Goal: Find specific page/section: Find specific page/section

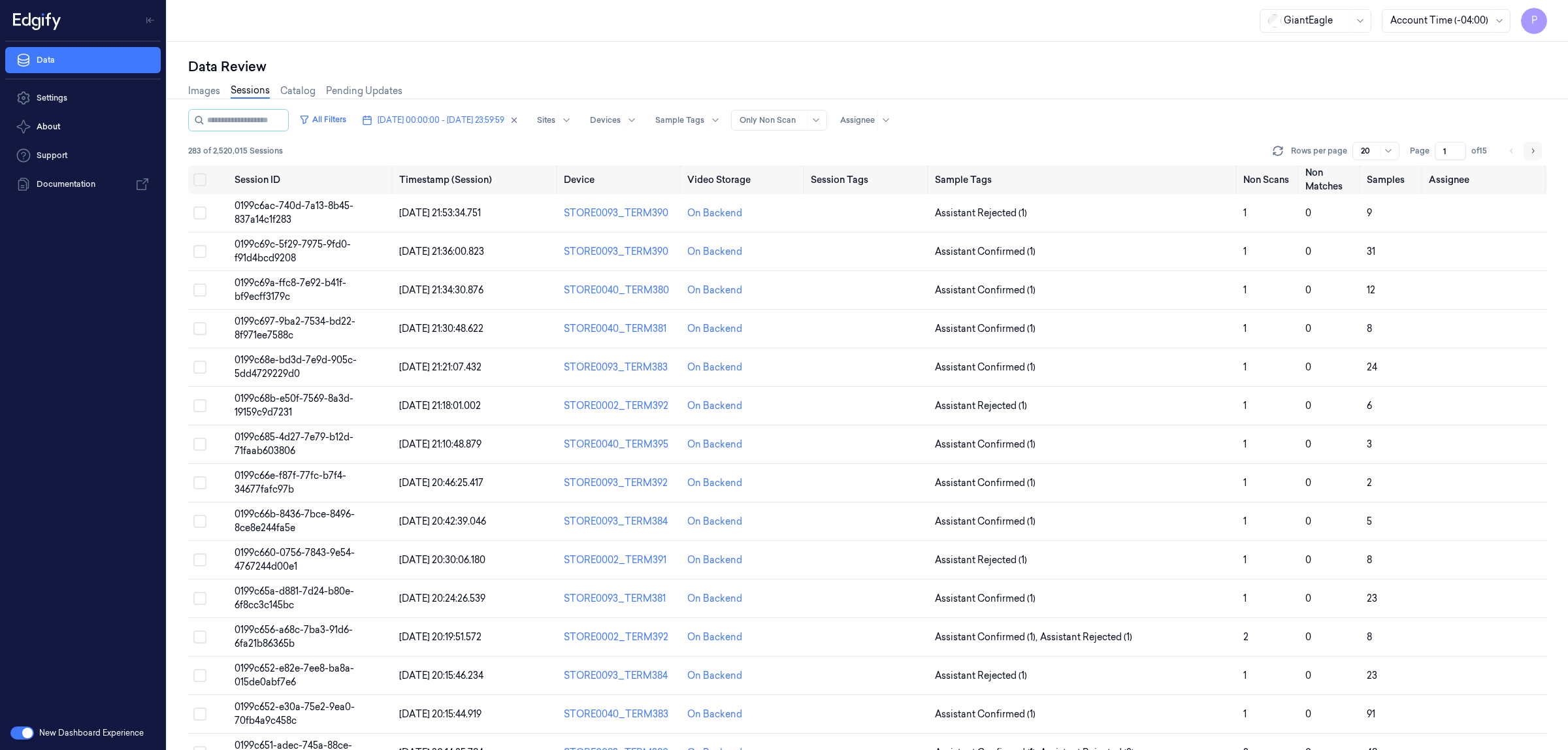
click at [1528, 149] on icon "Go to next page" at bounding box center [1532, 151] width 8 height 10
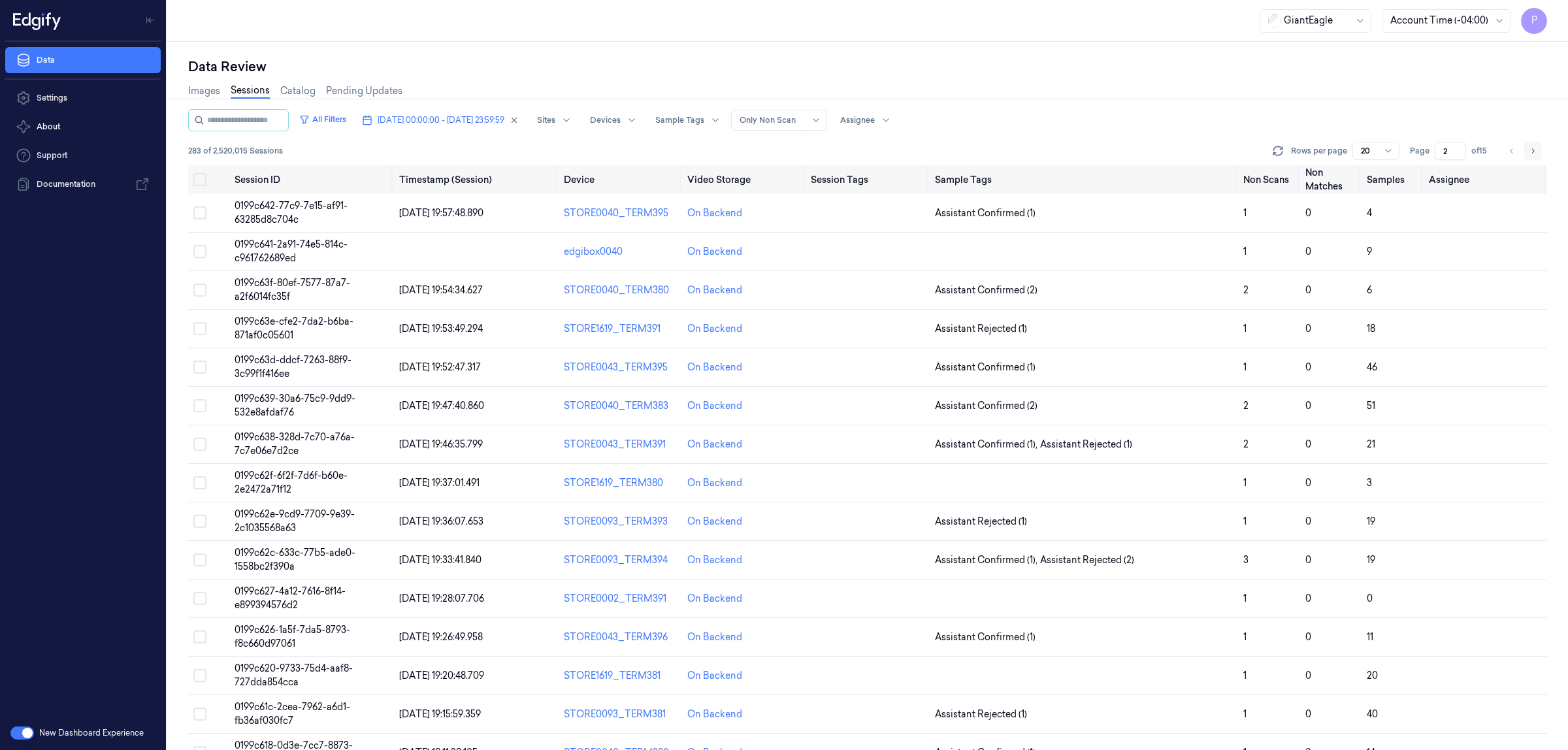
click at [1528, 149] on icon "Go to next page" at bounding box center [1532, 151] width 8 height 10
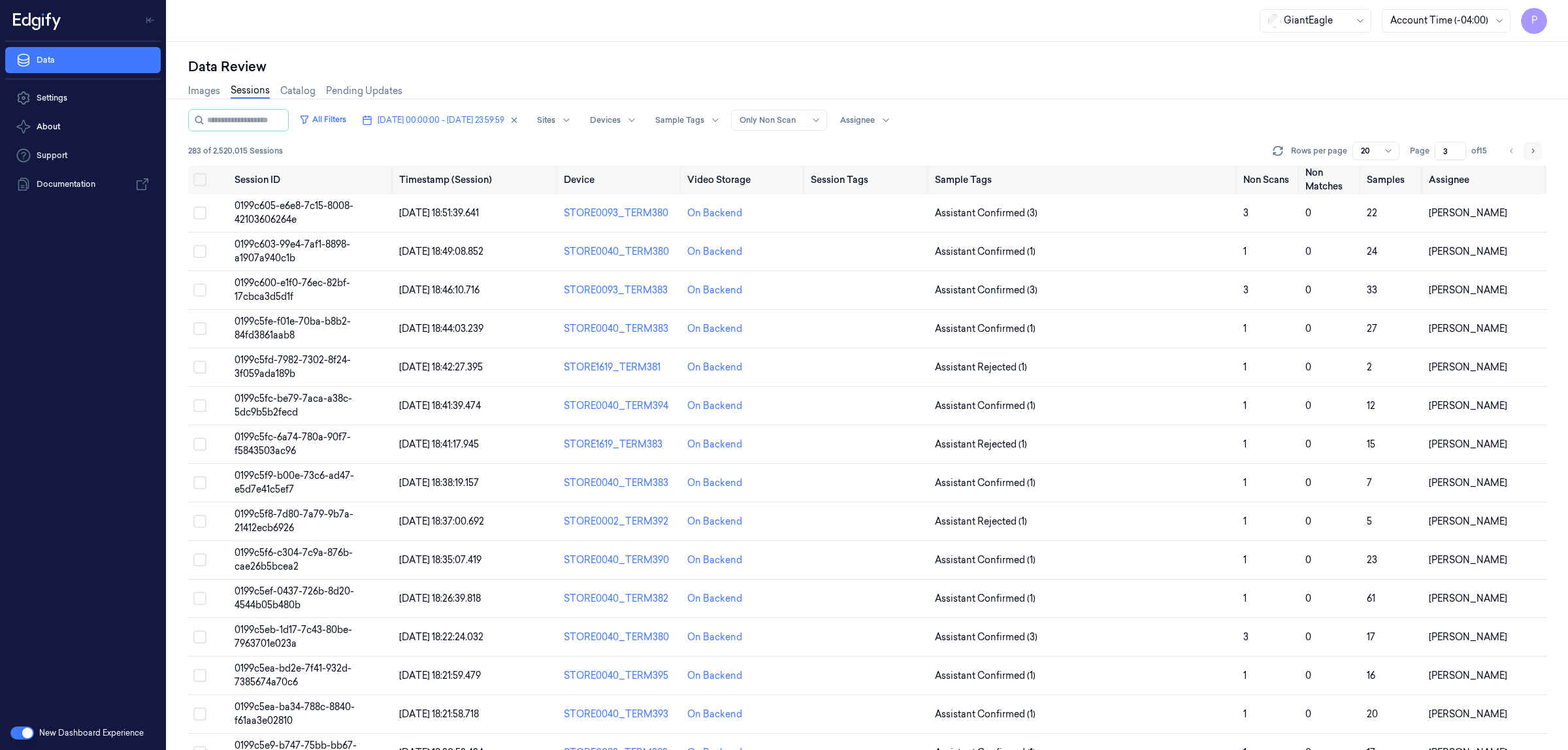
click at [1528, 149] on icon "Go to next page" at bounding box center [1532, 151] width 8 height 10
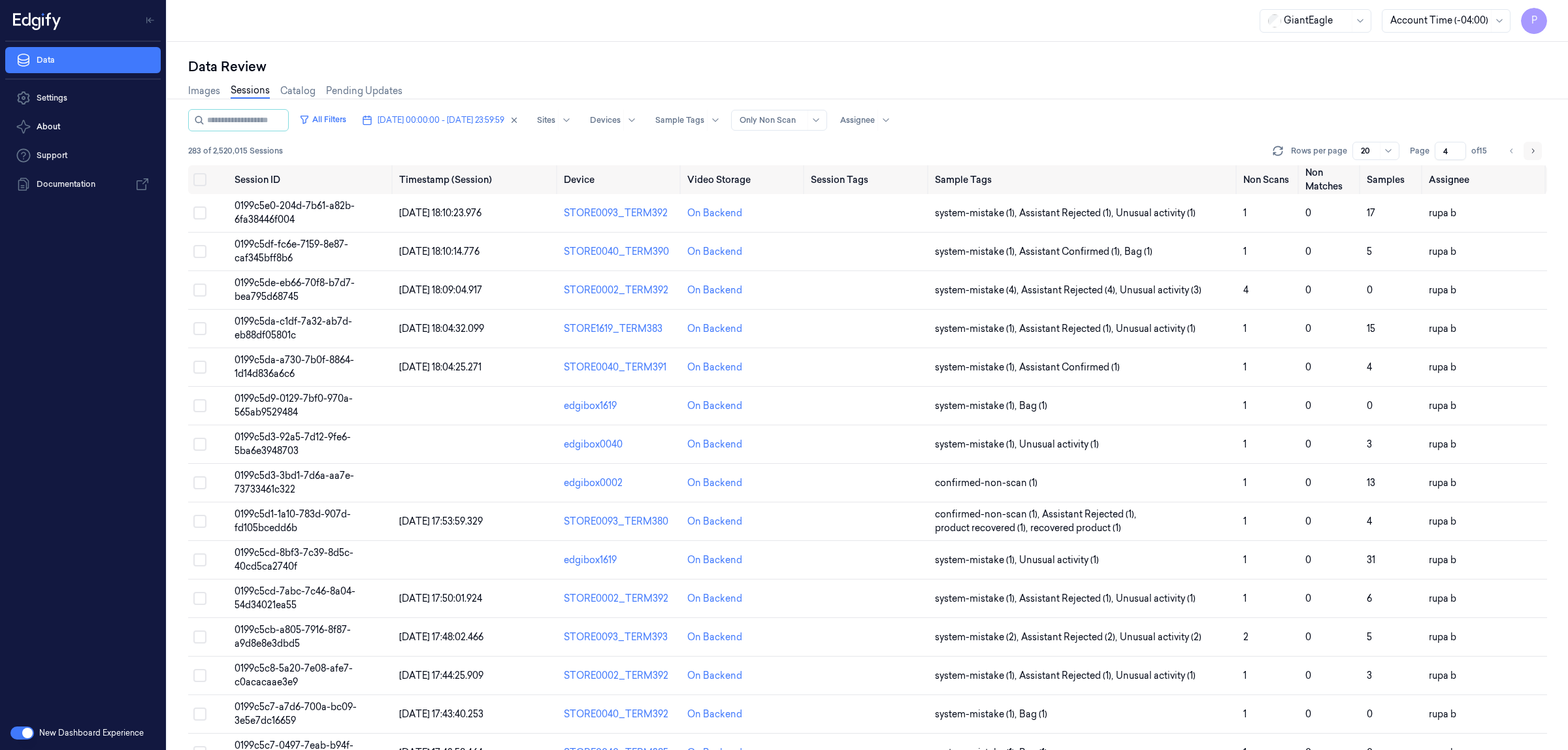
click at [1528, 149] on icon "Go to next page" at bounding box center [1532, 151] width 8 height 10
type input "5"
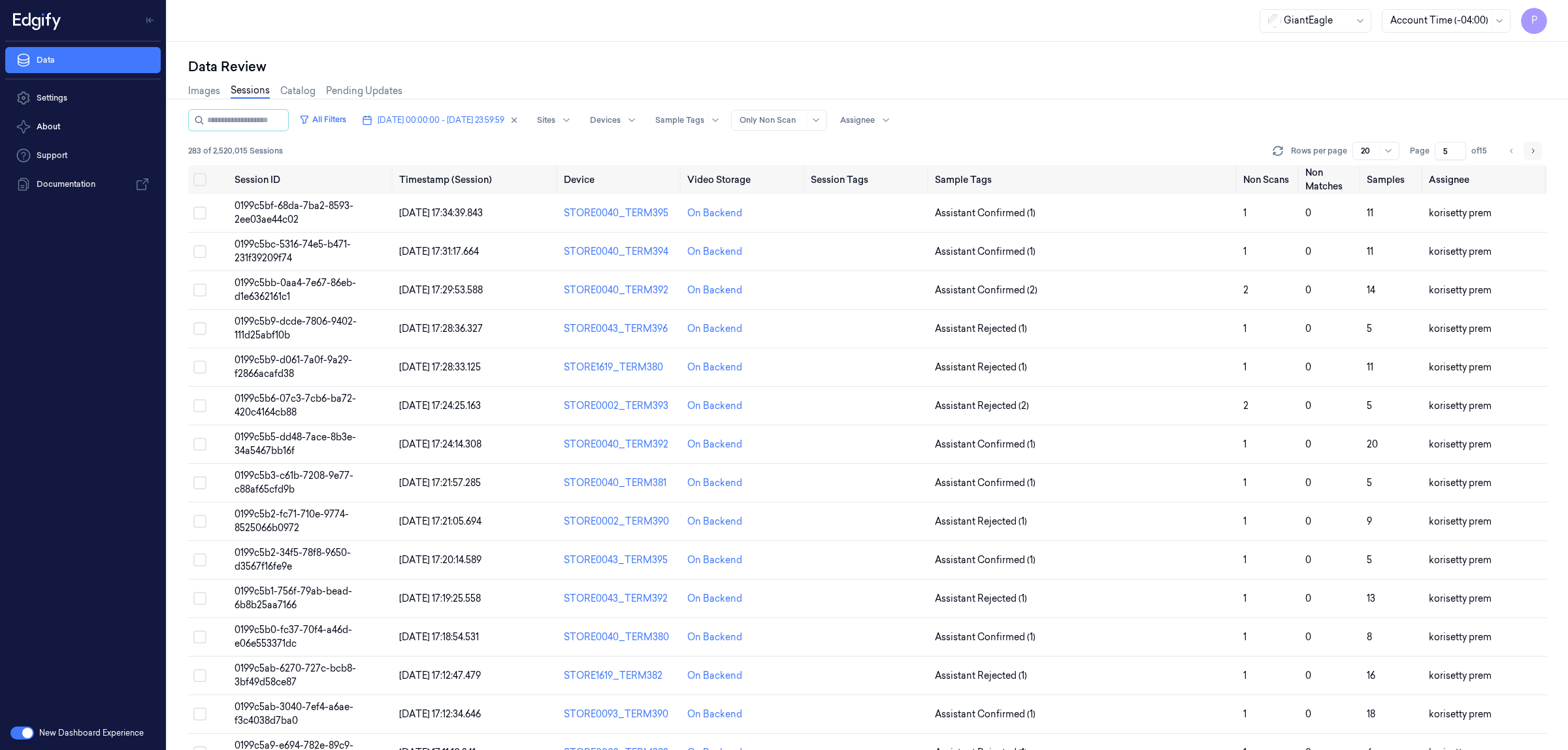
click at [1531, 149] on icon "Go to next page" at bounding box center [1532, 151] width 8 height 10
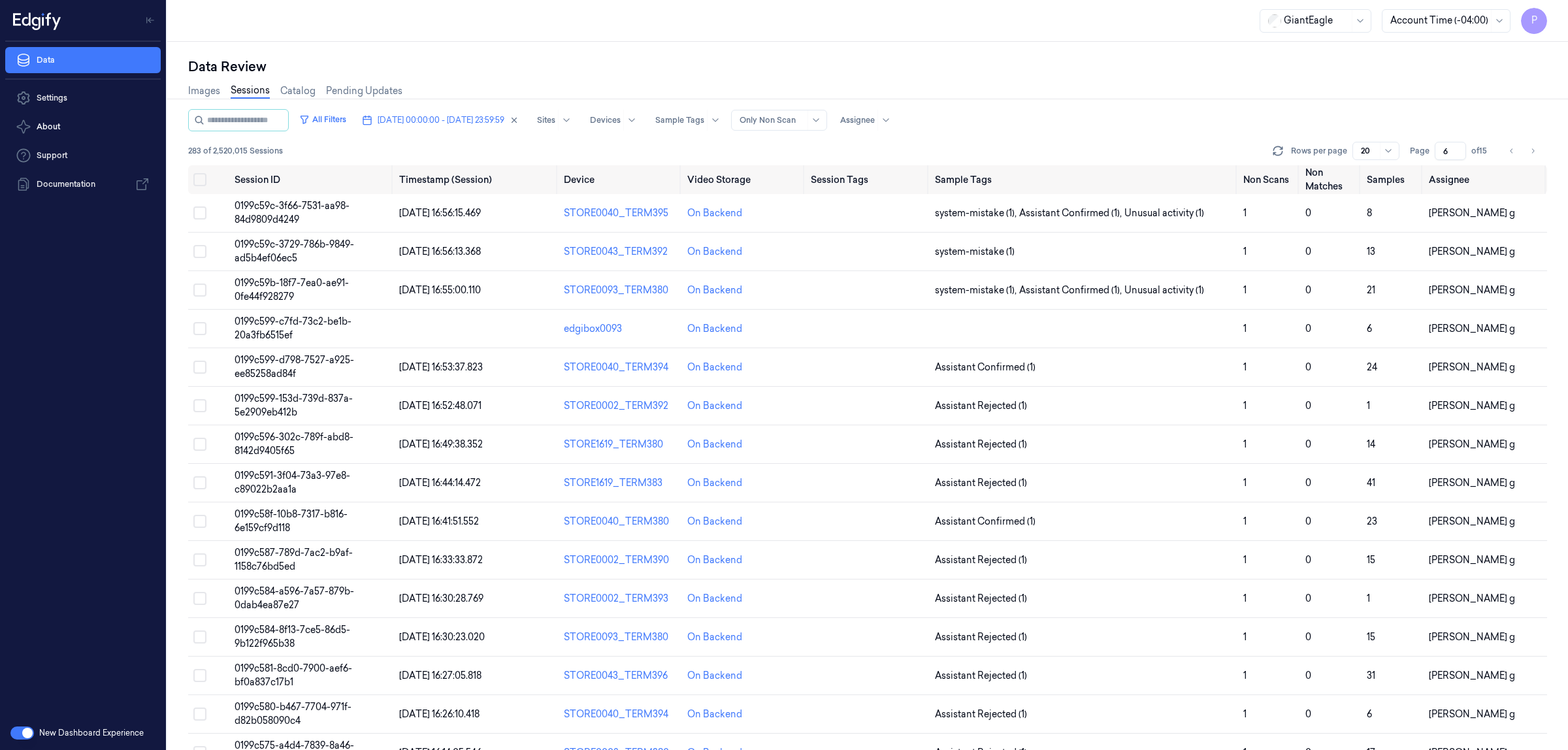
click at [1439, 151] on input "6" at bounding box center [1450, 151] width 31 height 19
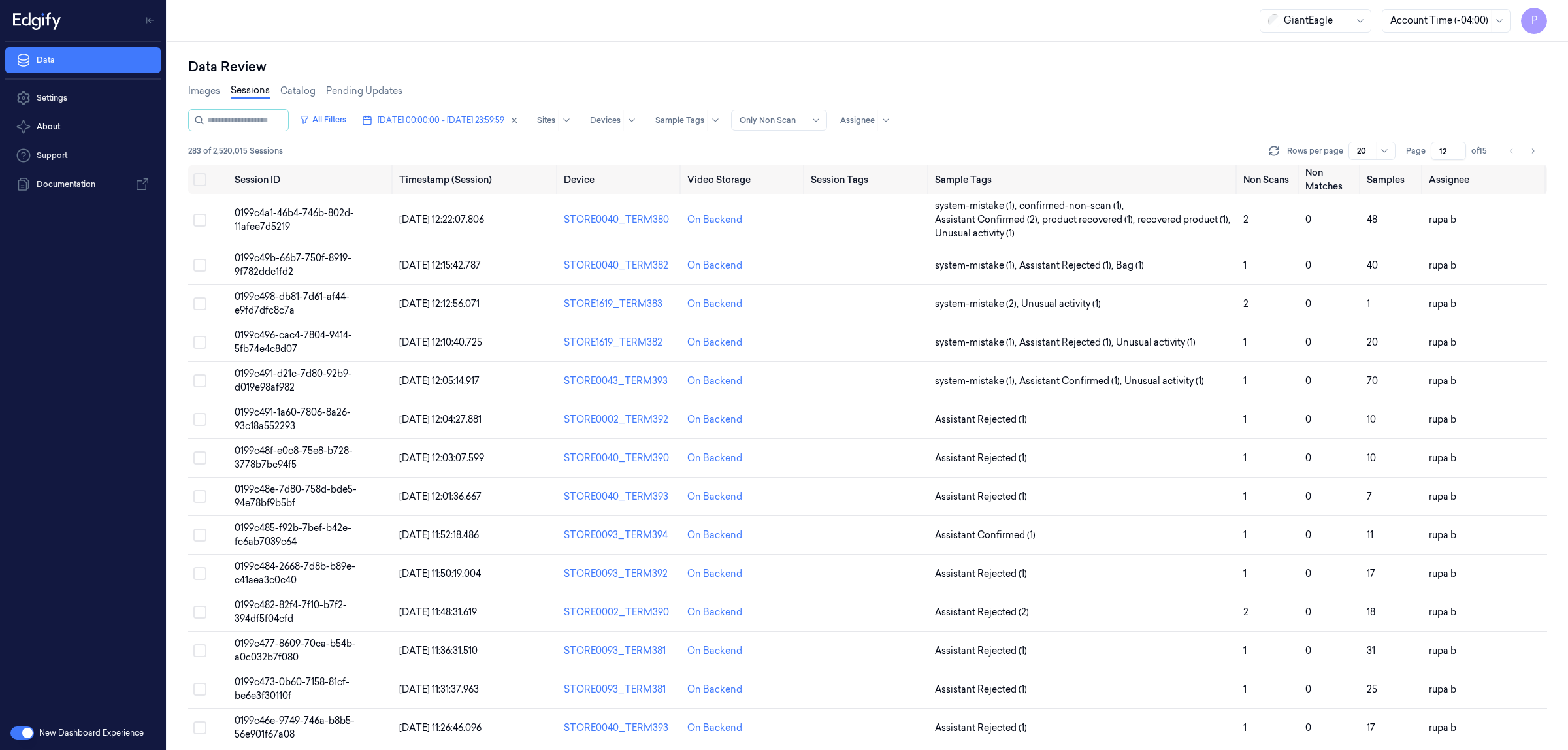
click at [1433, 151] on input "12" at bounding box center [1448, 151] width 35 height 19
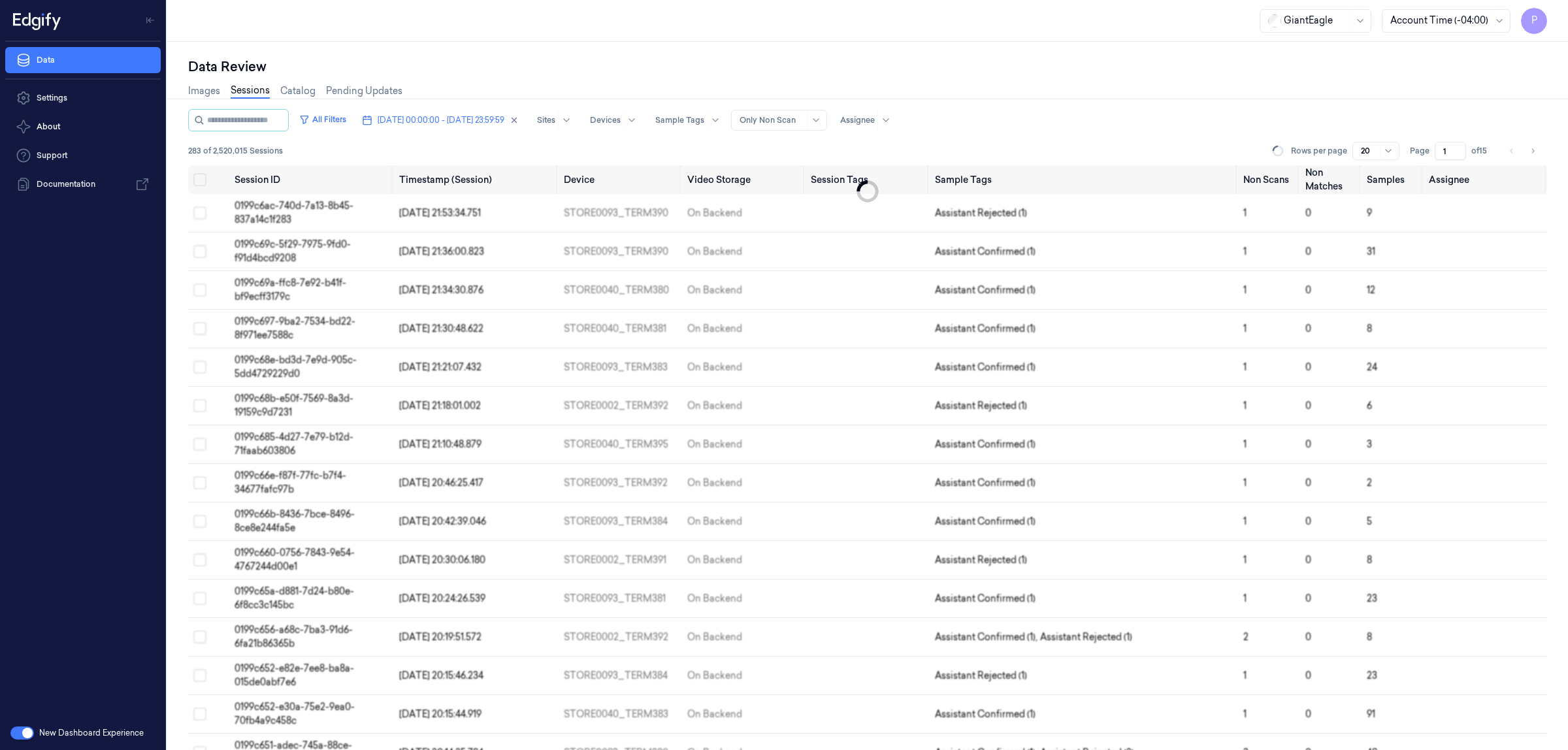
click at [1356, 85] on div "Images Sessions Catalog Pending Updates" at bounding box center [867, 92] width 1359 height 33
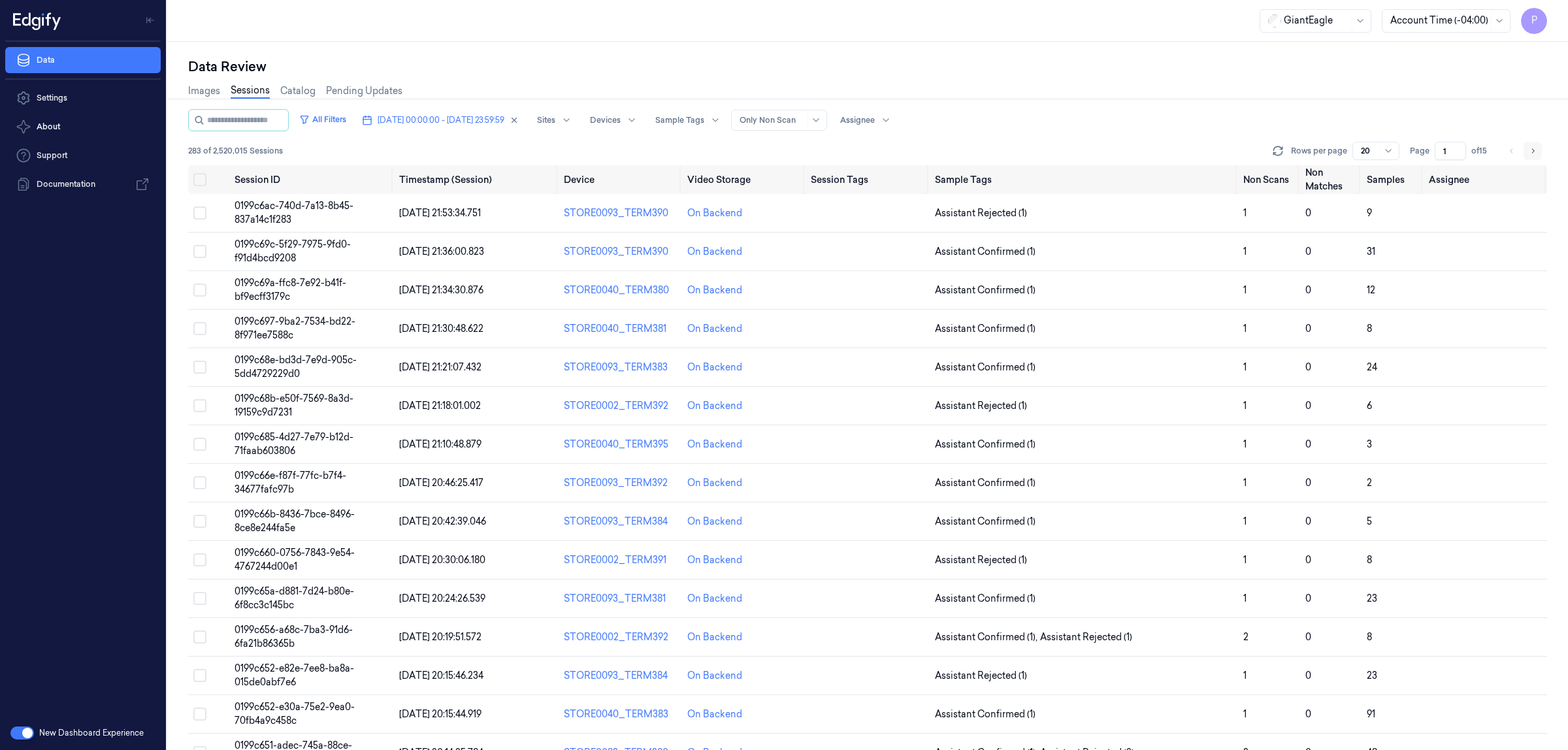
click at [1537, 152] on button "Go to next page" at bounding box center [1533, 151] width 19 height 19
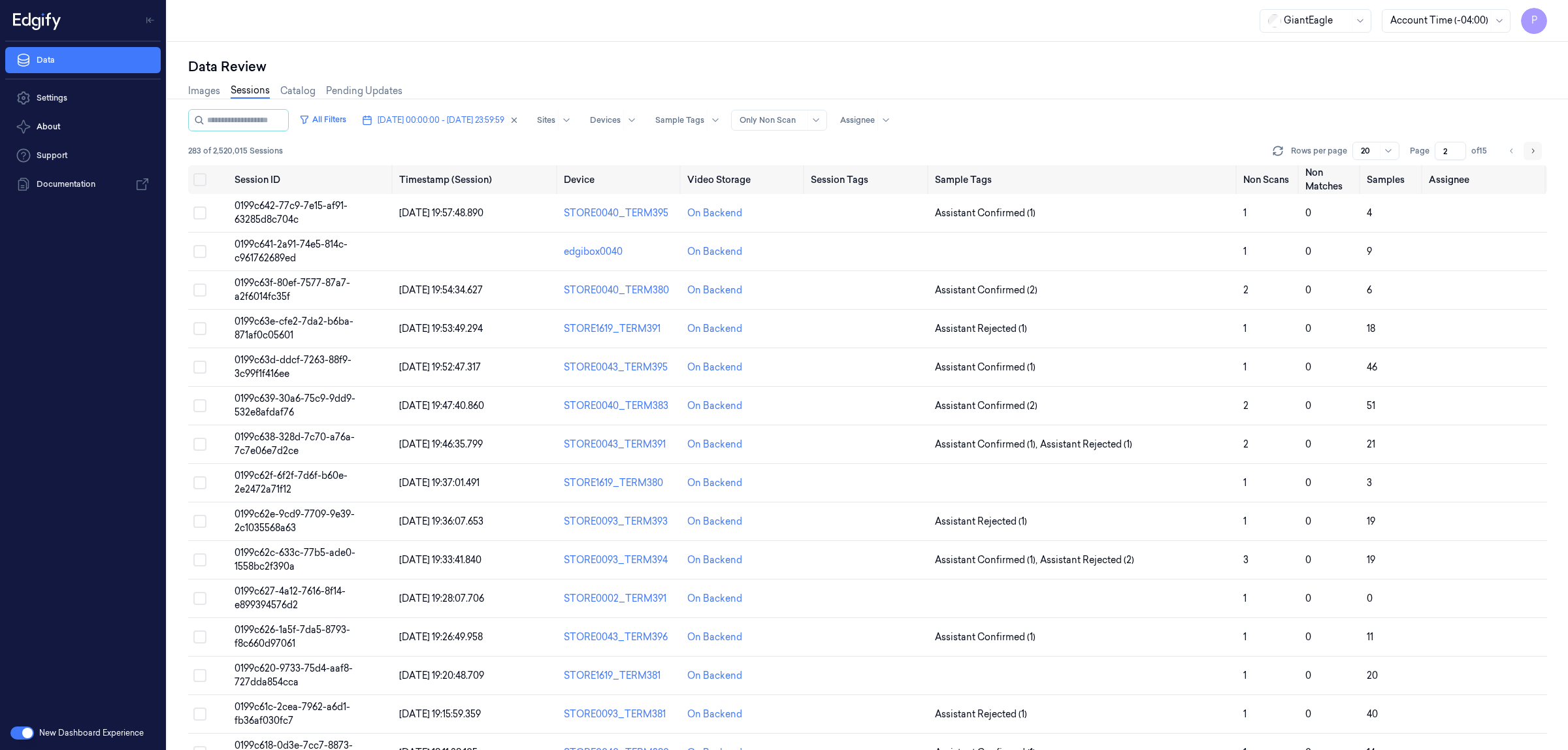
click at [1537, 152] on button "Go to next page" at bounding box center [1533, 151] width 19 height 19
type input "3"
